Goal: Navigation & Orientation: Understand site structure

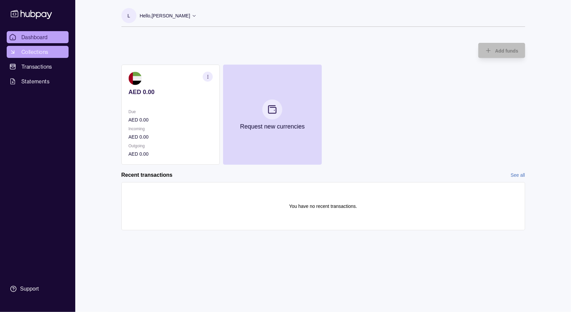
click at [37, 53] on span "Collections" at bounding box center [34, 52] width 27 height 8
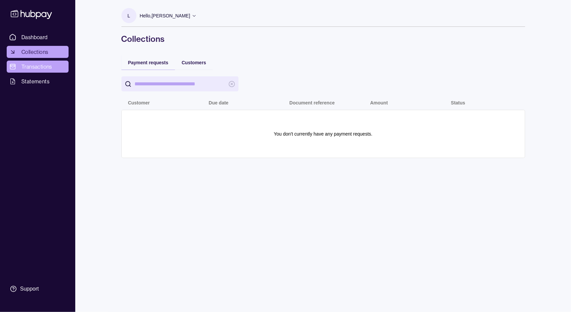
click at [31, 64] on span "Transactions" at bounding box center [36, 67] width 31 height 8
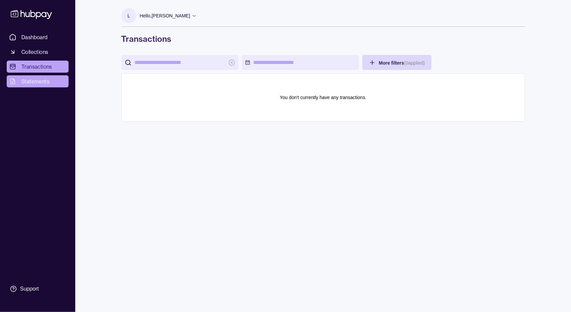
click at [27, 80] on span "Statements" at bounding box center [35, 81] width 28 height 8
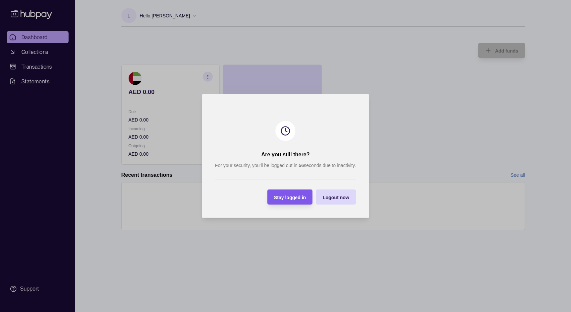
click at [299, 197] on span "Stay logged in" at bounding box center [290, 197] width 32 height 5
click at [286, 196] on span "Stay logged in" at bounding box center [290, 197] width 32 height 5
click at [290, 196] on span "Stay logged in" at bounding box center [290, 197] width 32 height 5
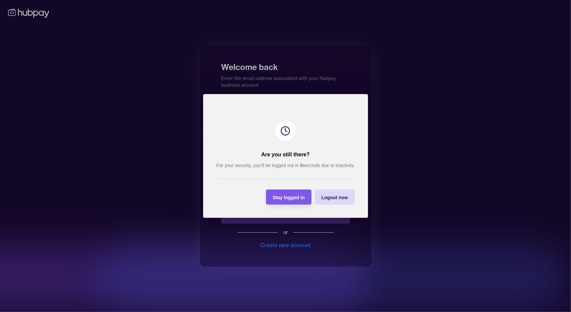
click at [299, 194] on div "Stay logged in" at bounding box center [289, 197] width 32 height 8
click at [454, 94] on div at bounding box center [285, 156] width 571 height 312
